Goal: Navigation & Orientation: Find specific page/section

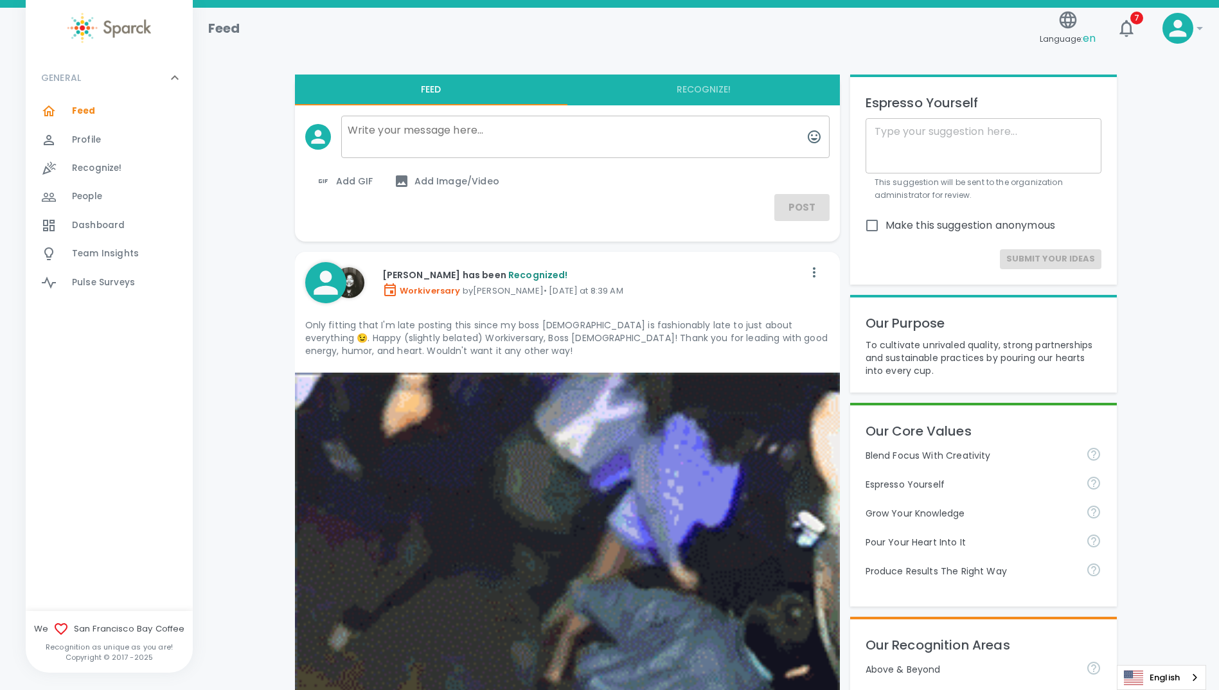
click at [82, 197] on span "People" at bounding box center [87, 196] width 30 height 13
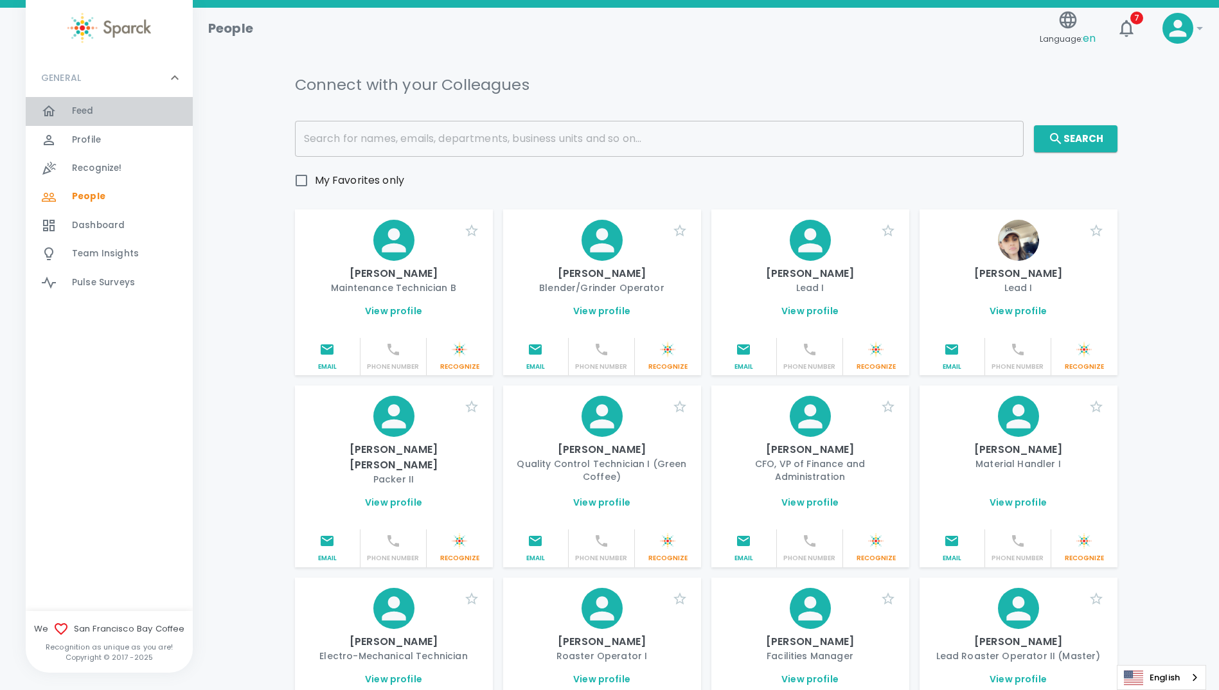
click at [82, 111] on span "Feed" at bounding box center [83, 111] width 22 height 13
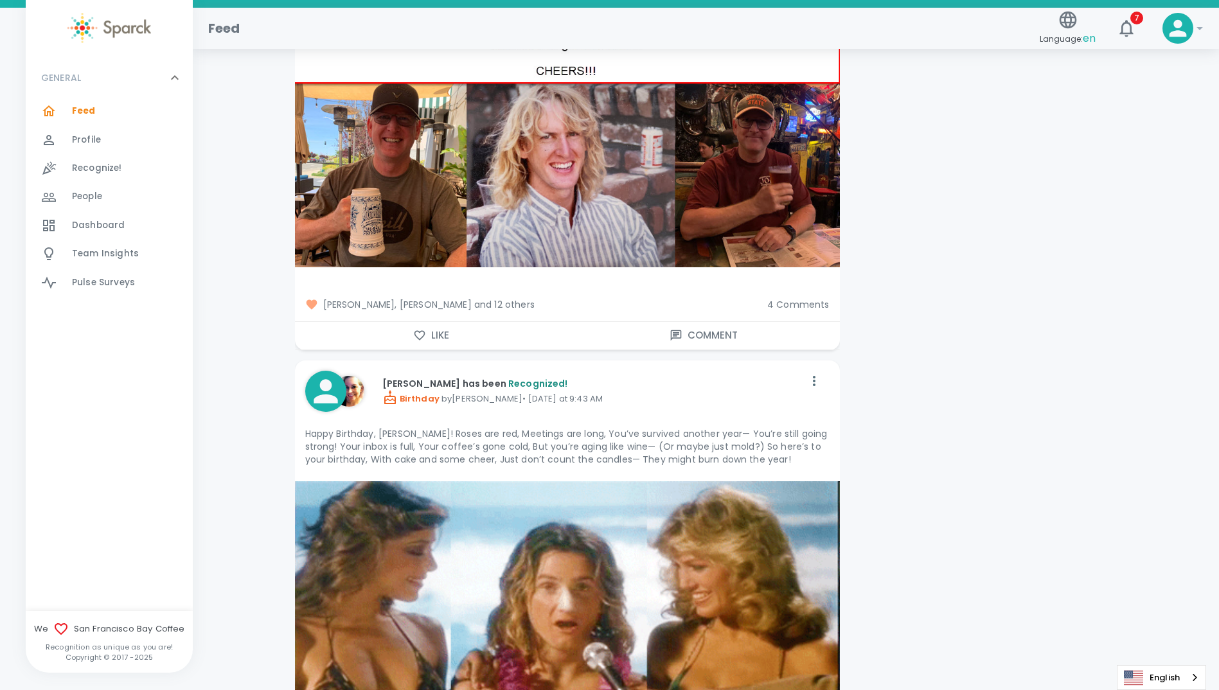
scroll to position [6556, 0]
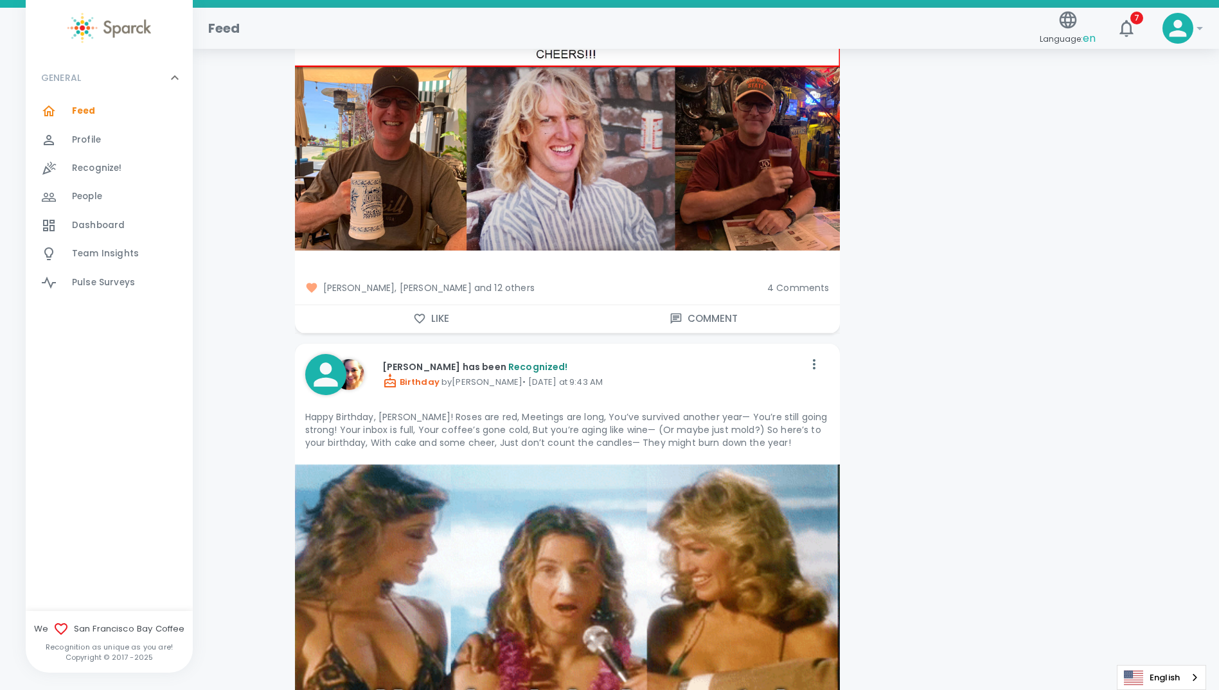
click at [808, 282] on span "4 Comments" at bounding box center [798, 288] width 62 height 13
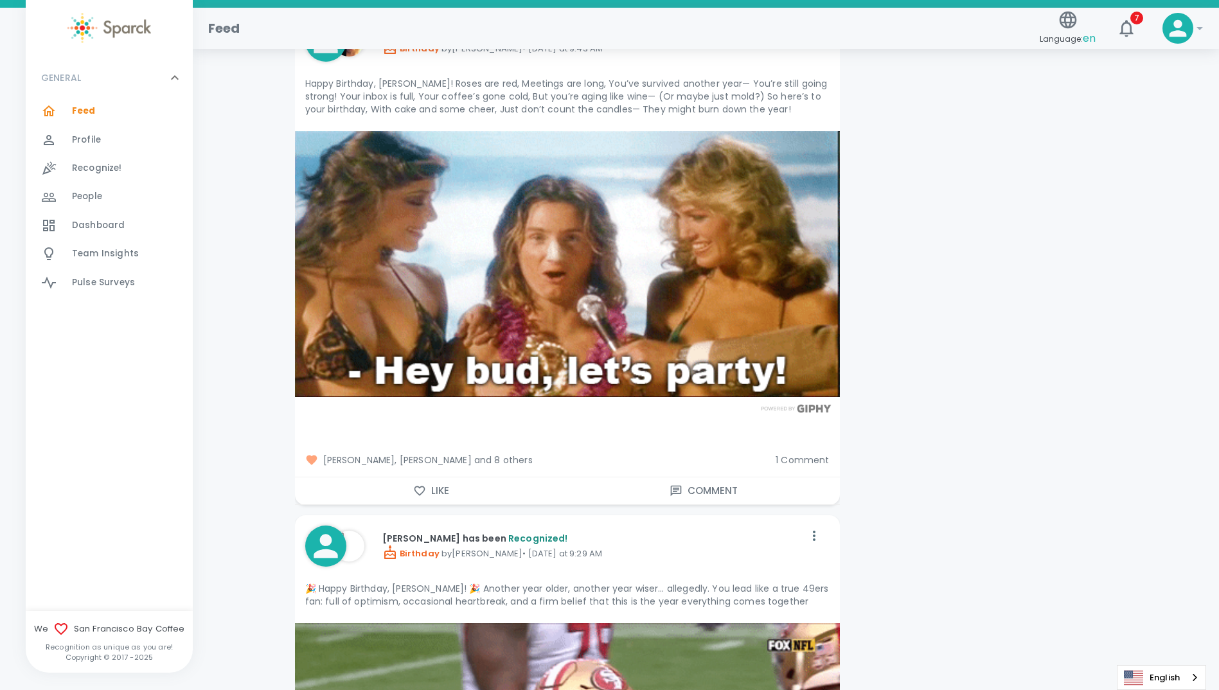
scroll to position [7585, 0]
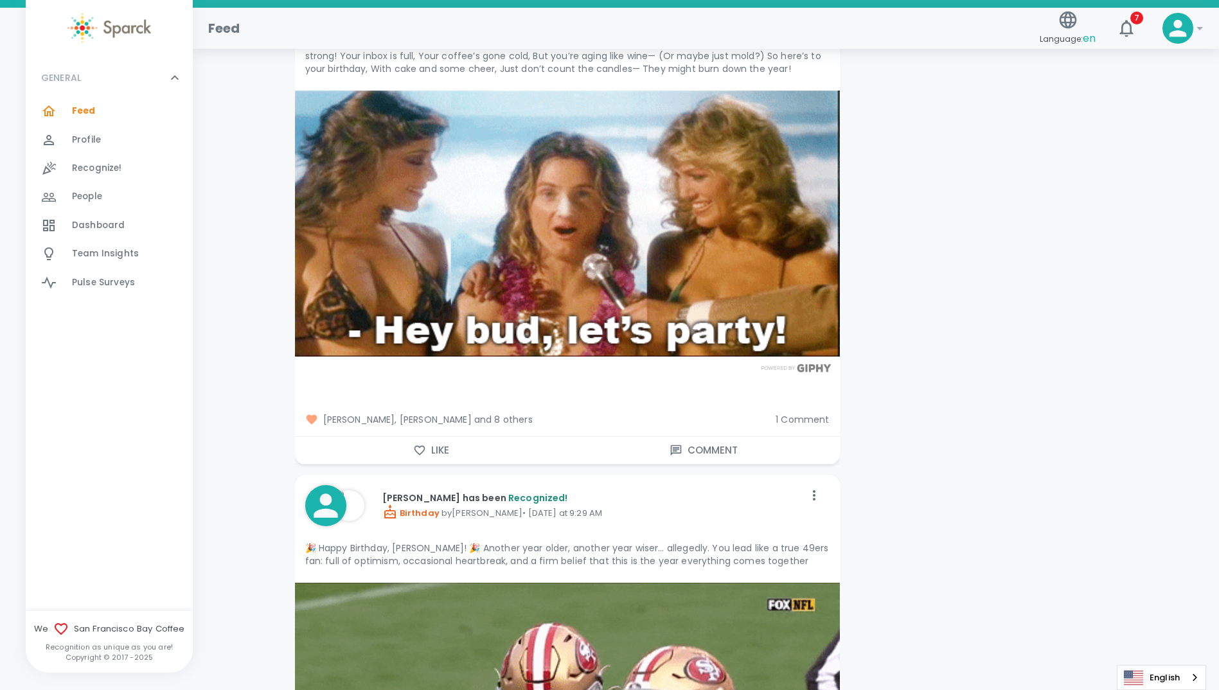
click at [805, 413] on span "1 Comment" at bounding box center [802, 419] width 53 height 13
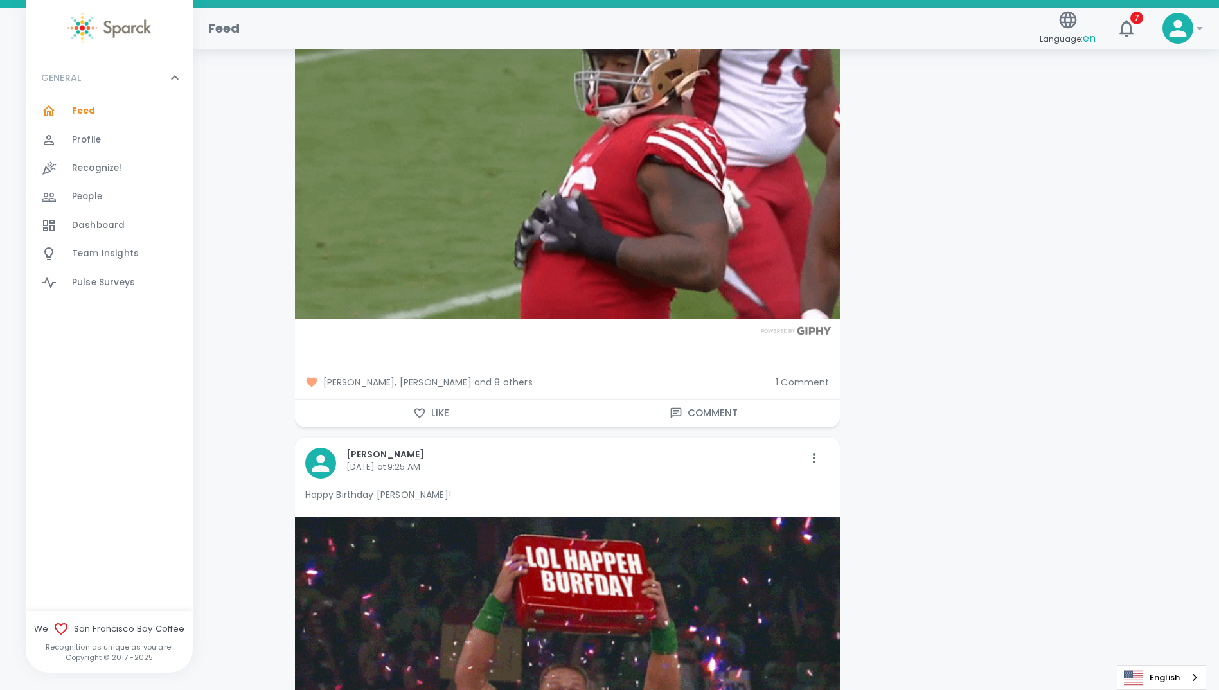
scroll to position [8420, 0]
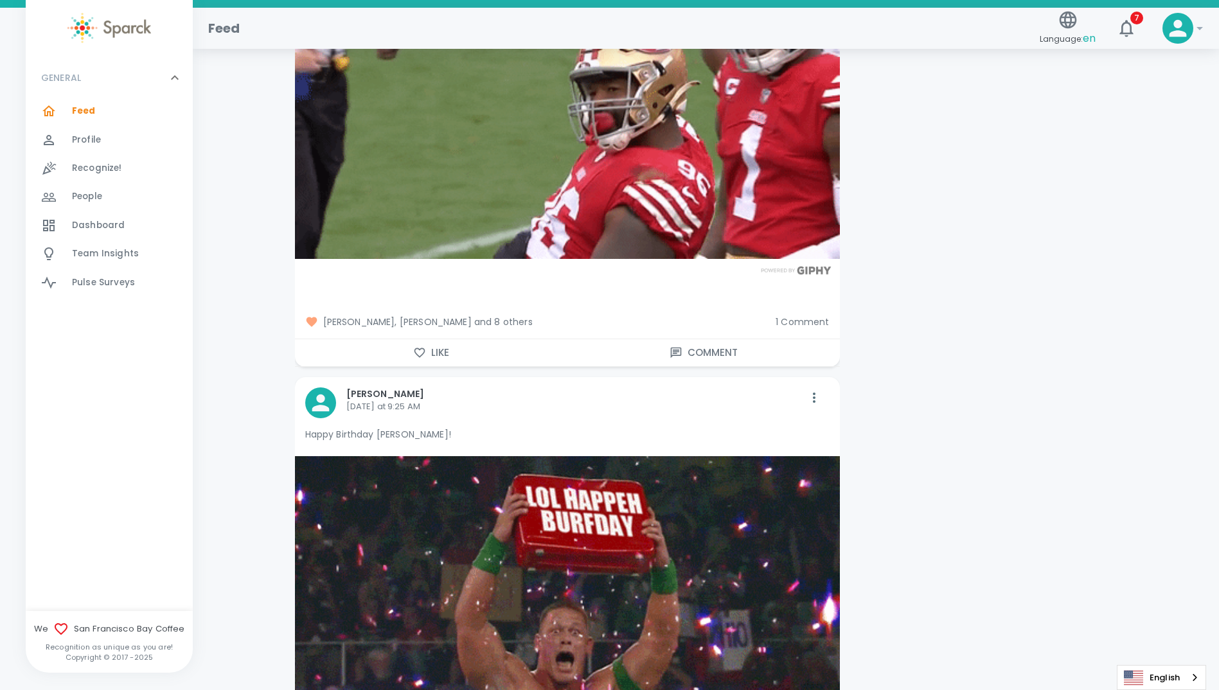
click at [797, 316] on span "1 Comment" at bounding box center [802, 322] width 53 height 13
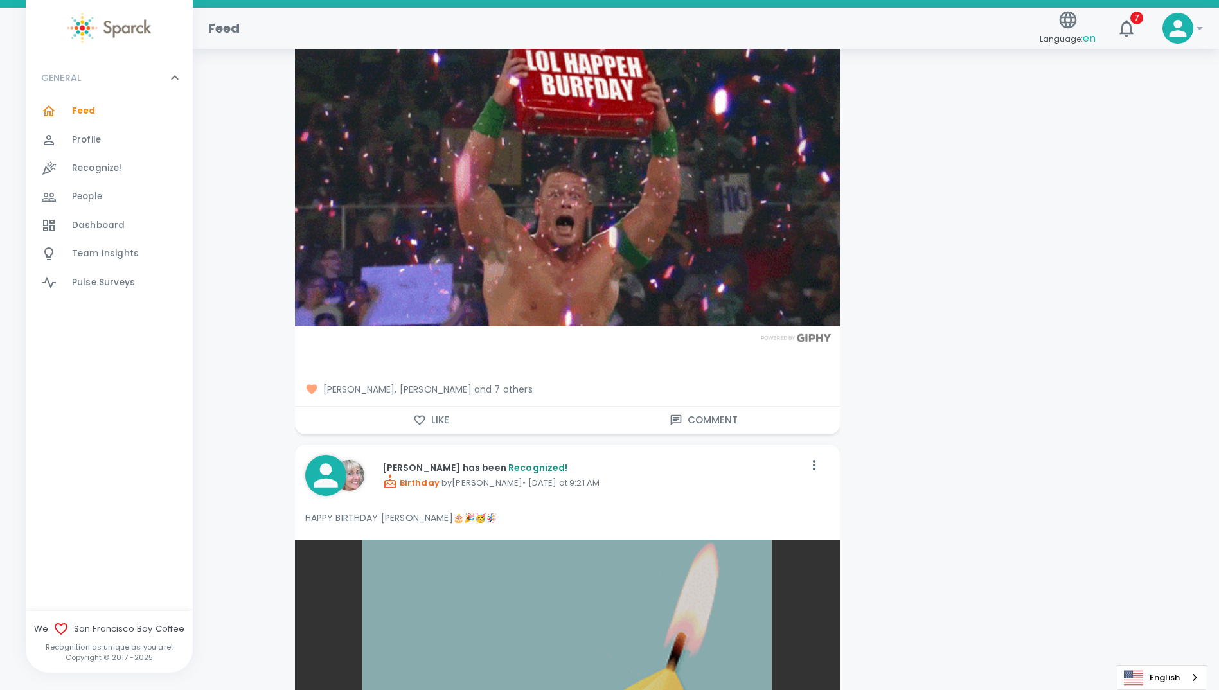
scroll to position [9127, 0]
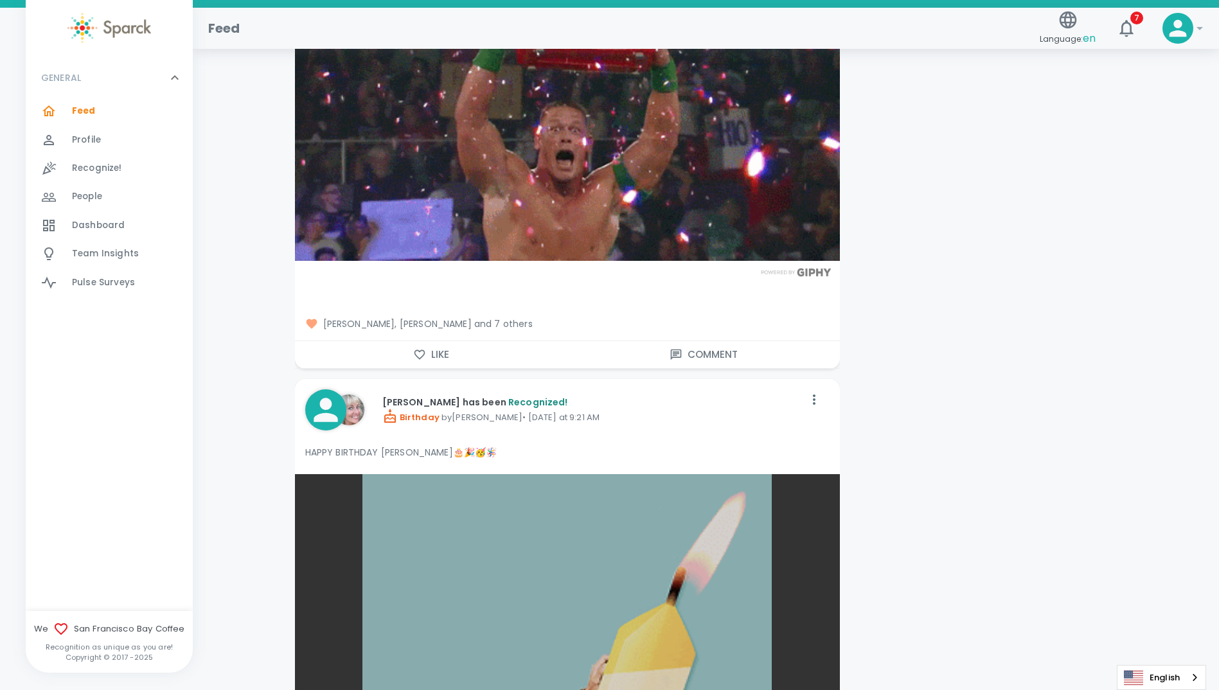
click at [530, 318] on span "[PERSON_NAME], [PERSON_NAME] and 7 others" at bounding box center [567, 324] width 524 height 13
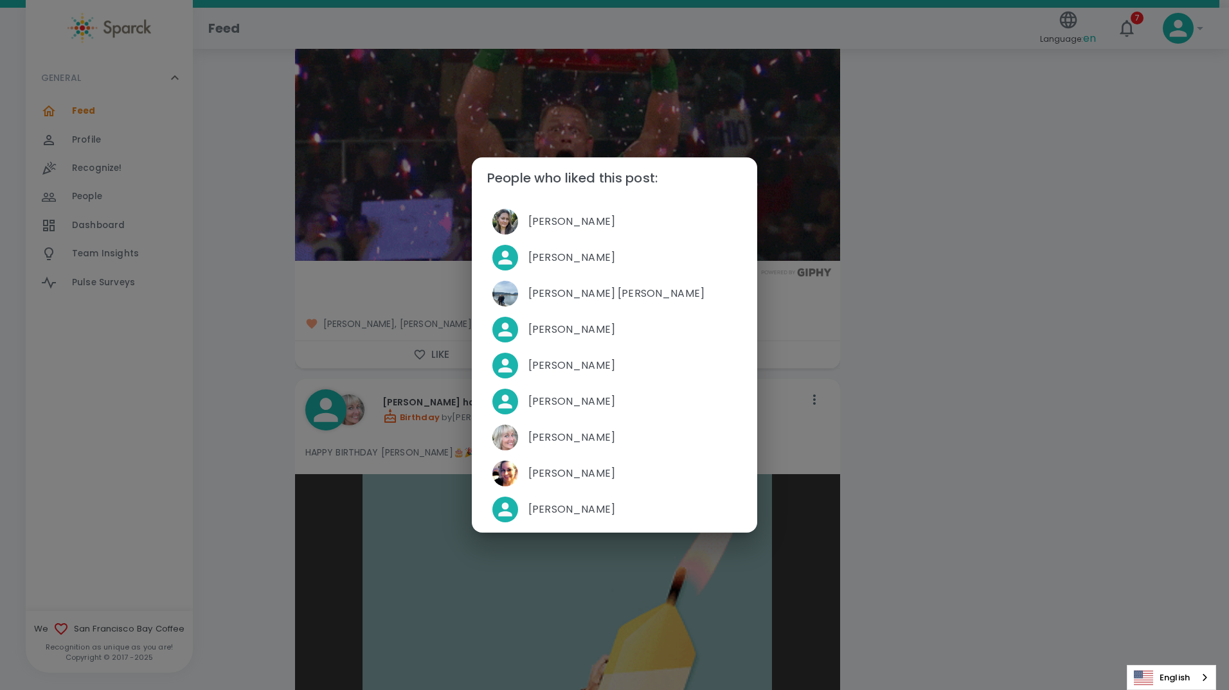
click at [247, 337] on div "People who liked this post: [PERSON_NAME] [PERSON_NAME] [PERSON_NAME] [PERSON_N…" at bounding box center [614, 345] width 1229 height 690
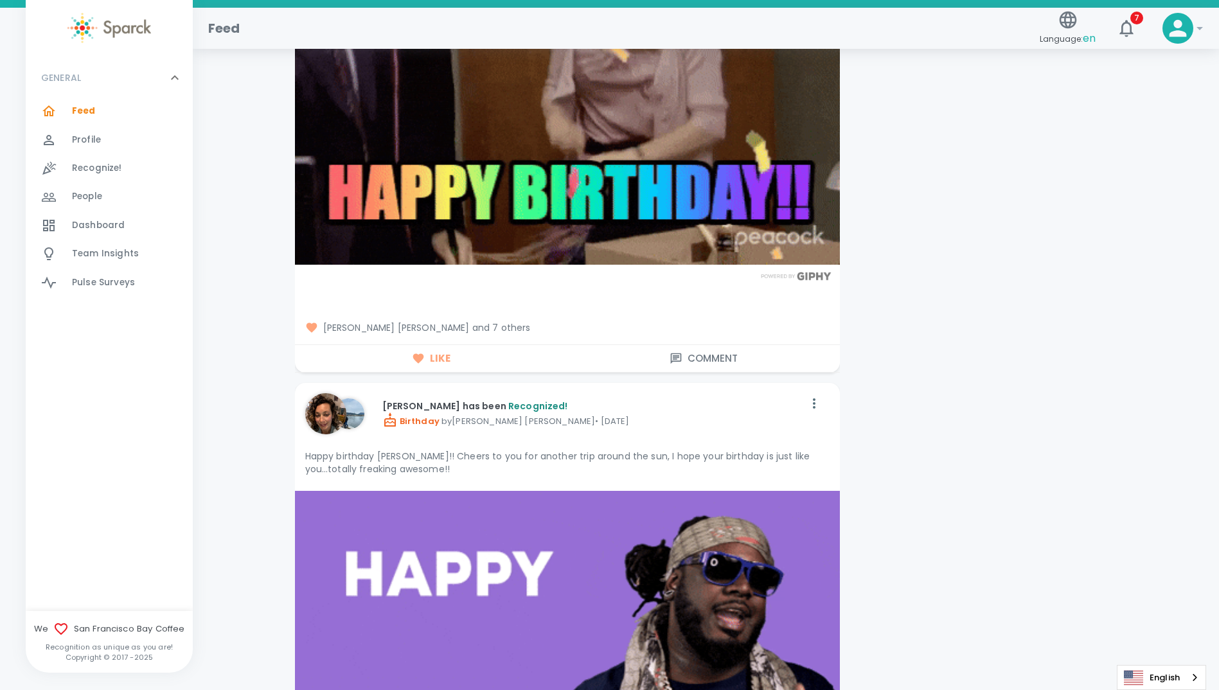
scroll to position [17419, 0]
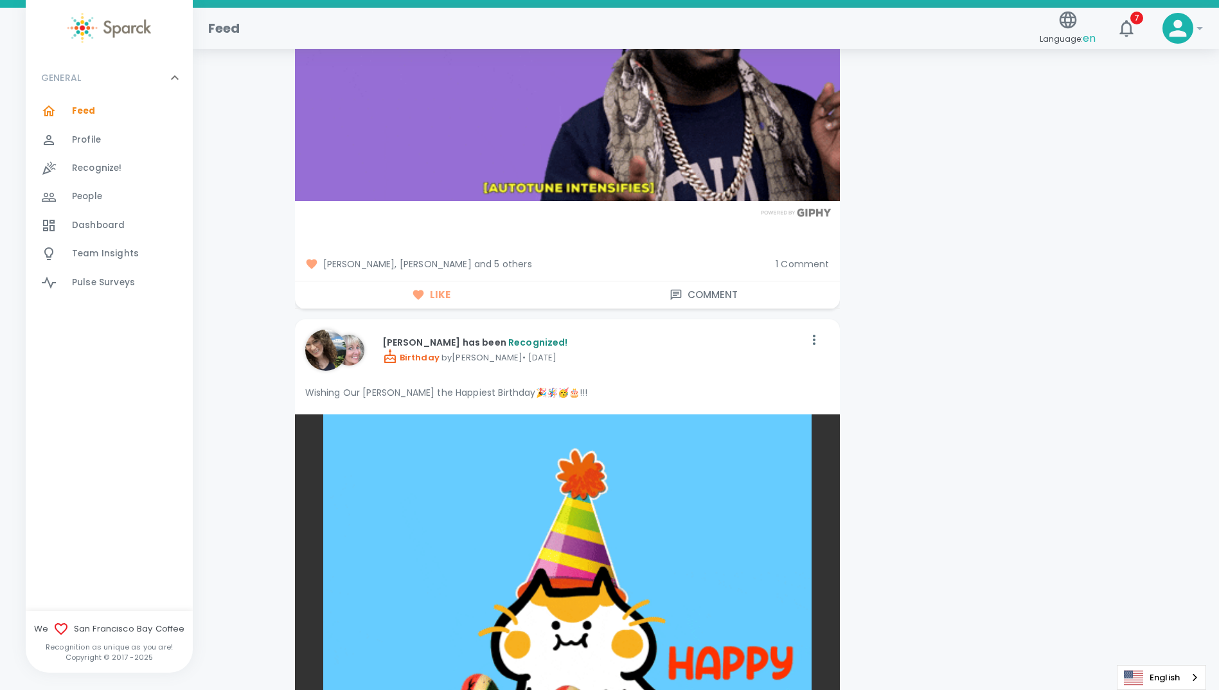
drag, startPoint x: 1089, startPoint y: 366, endPoint x: 1082, endPoint y: 212, distance: 153.8
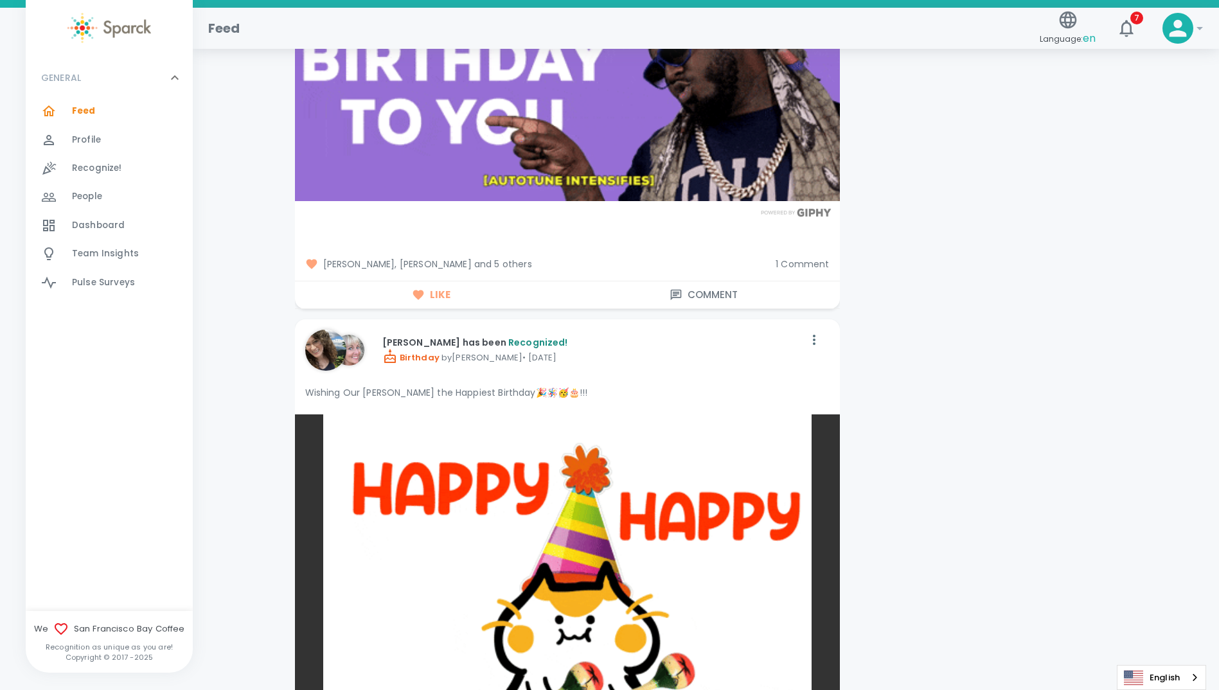
drag, startPoint x: 993, startPoint y: 392, endPoint x: 780, endPoint y: 457, distance: 222.4
